Goal: Download file/media

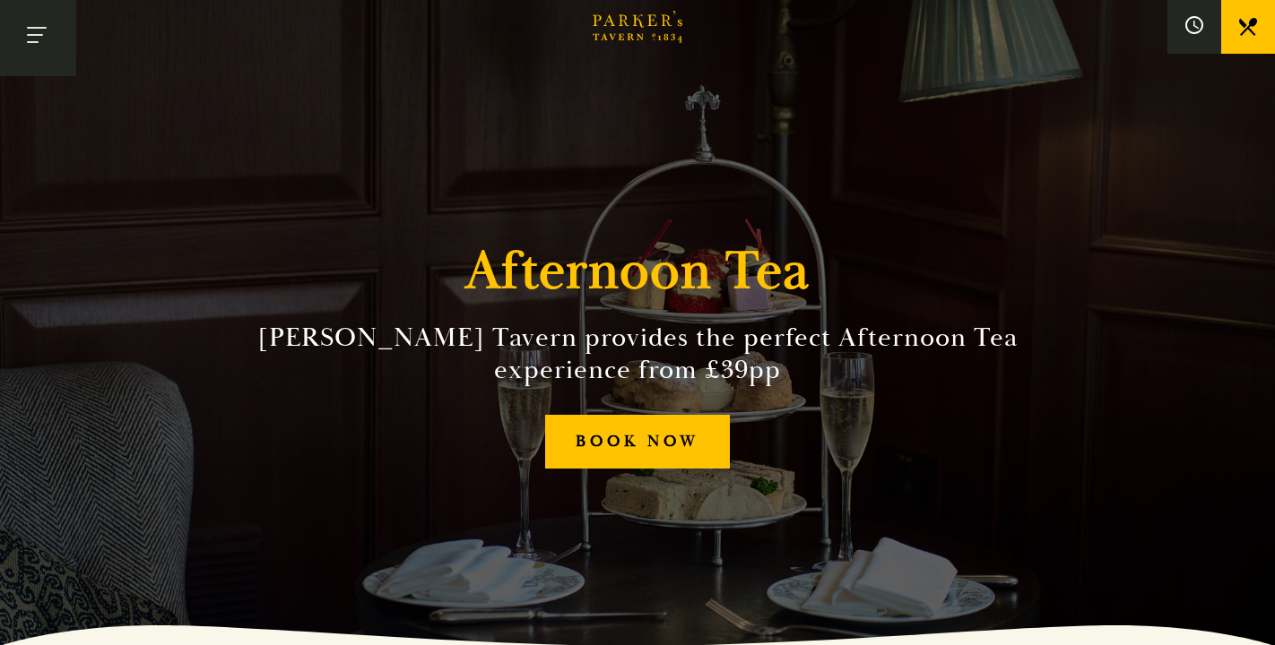
click at [37, 37] on button "Toggle navigation" at bounding box center [38, 38] width 76 height 76
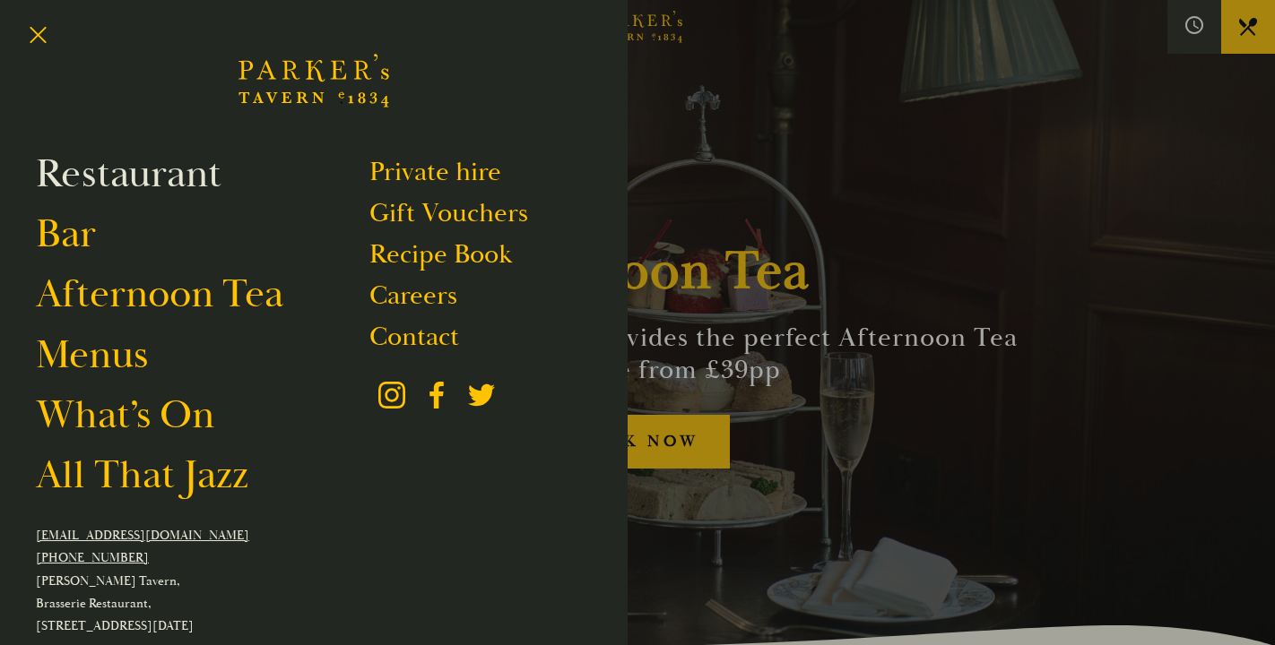
click at [131, 176] on link "Restaurant" at bounding box center [129, 174] width 186 height 50
click at [101, 369] on link "Menus" at bounding box center [92, 355] width 112 height 50
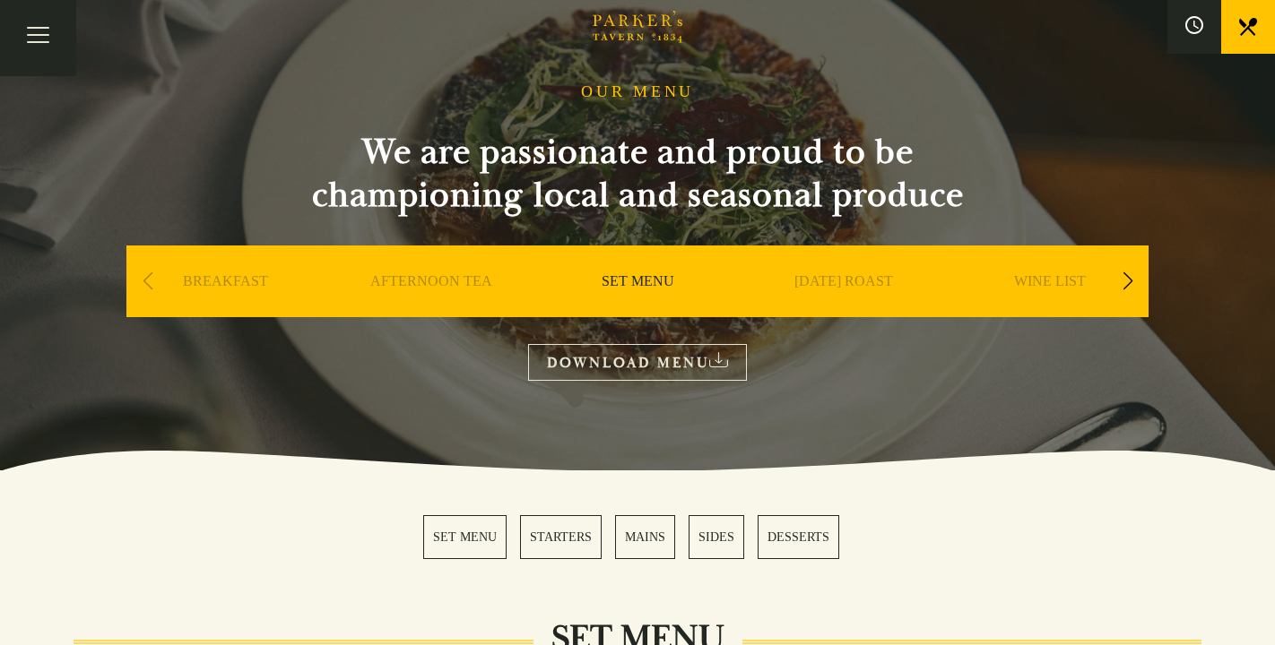
scroll to position [70, 0]
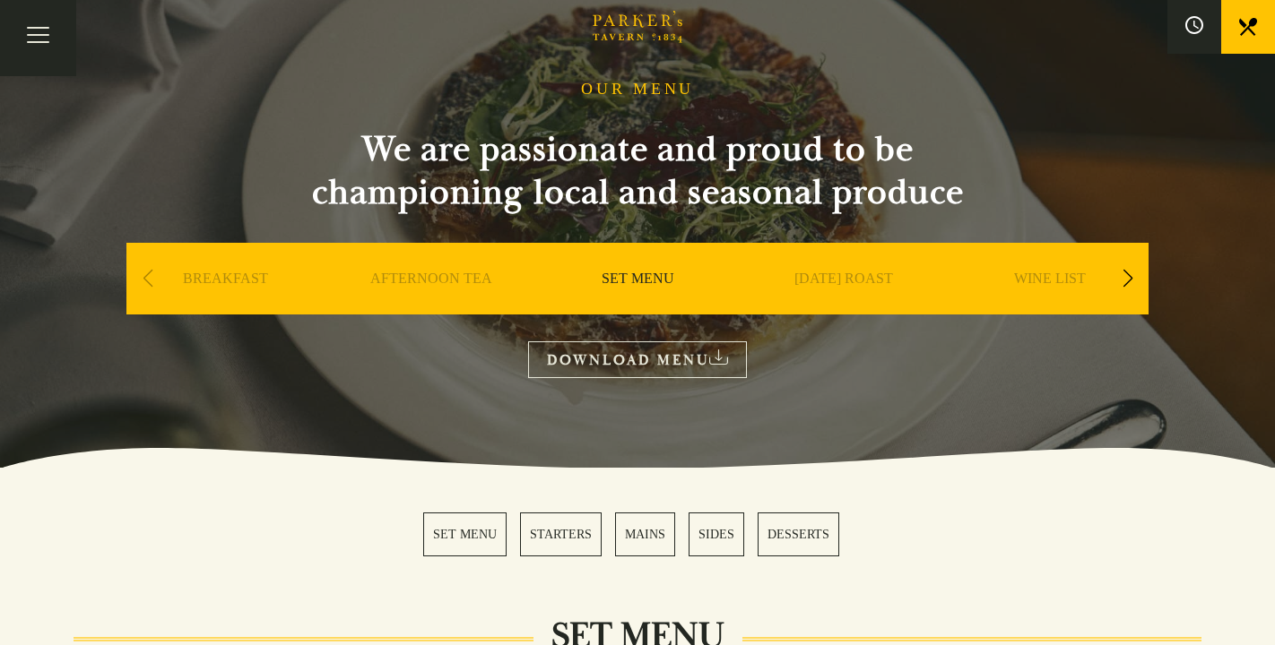
click at [635, 359] on link "DOWNLOAD MENU" at bounding box center [637, 359] width 219 height 37
click at [1122, 278] on div "Next slide" at bounding box center [1127, 278] width 24 height 39
click at [823, 278] on link "A LA CARTE" at bounding box center [843, 306] width 83 height 72
